Goal: Information Seeking & Learning: Check status

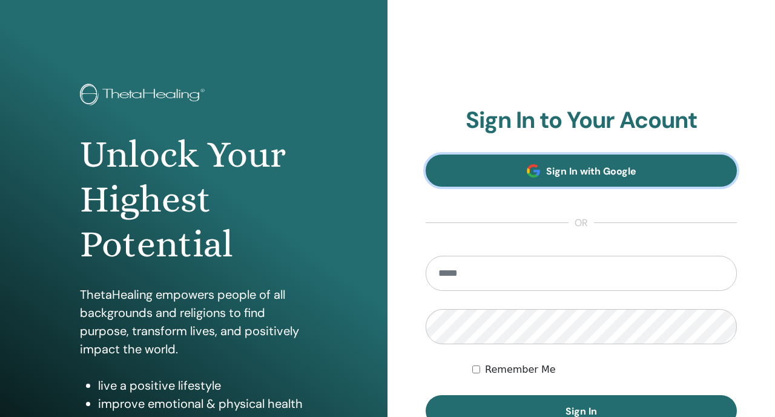
click at [573, 179] on link "Sign In with Google" at bounding box center [581, 170] width 311 height 32
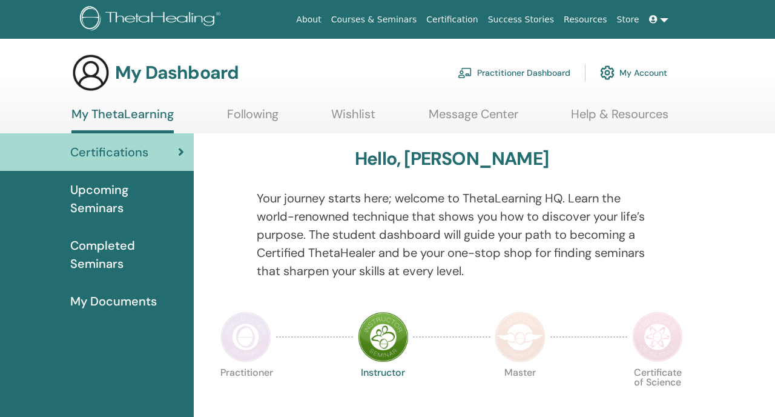
click at [117, 245] on span "Completed Seminars" at bounding box center [127, 254] width 114 height 36
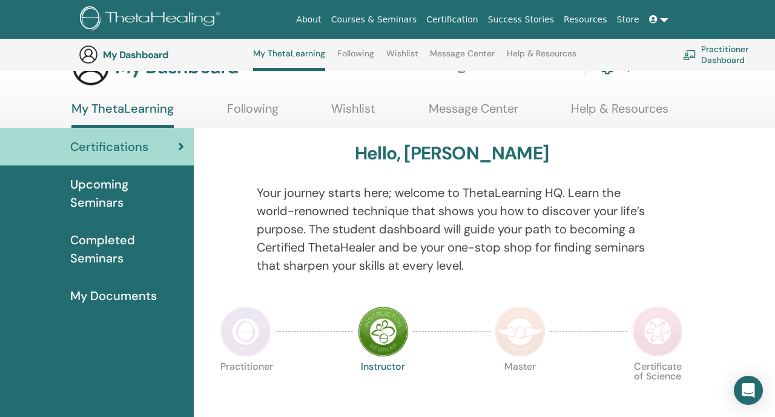
scroll to position [13, 0]
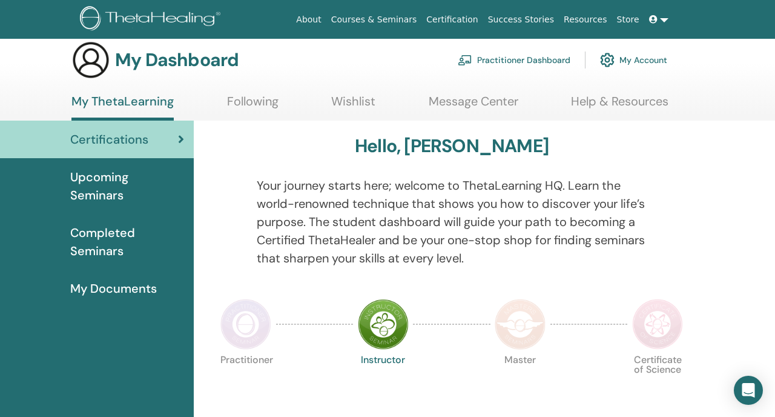
click at [132, 238] on span "Completed Seminars" at bounding box center [127, 242] width 114 height 36
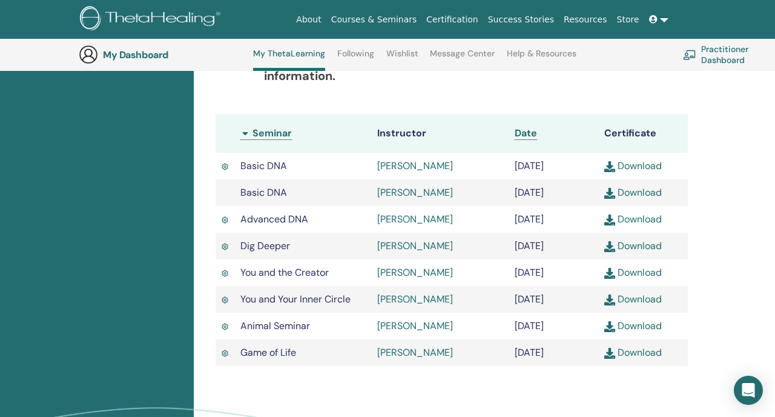
scroll to position [380, 0]
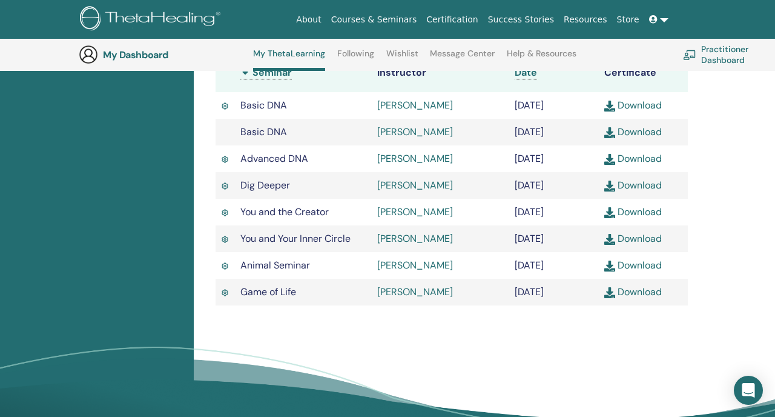
click at [609, 298] on img at bounding box center [610, 292] width 11 height 11
